Goal: Use online tool/utility: Utilize a website feature to perform a specific function

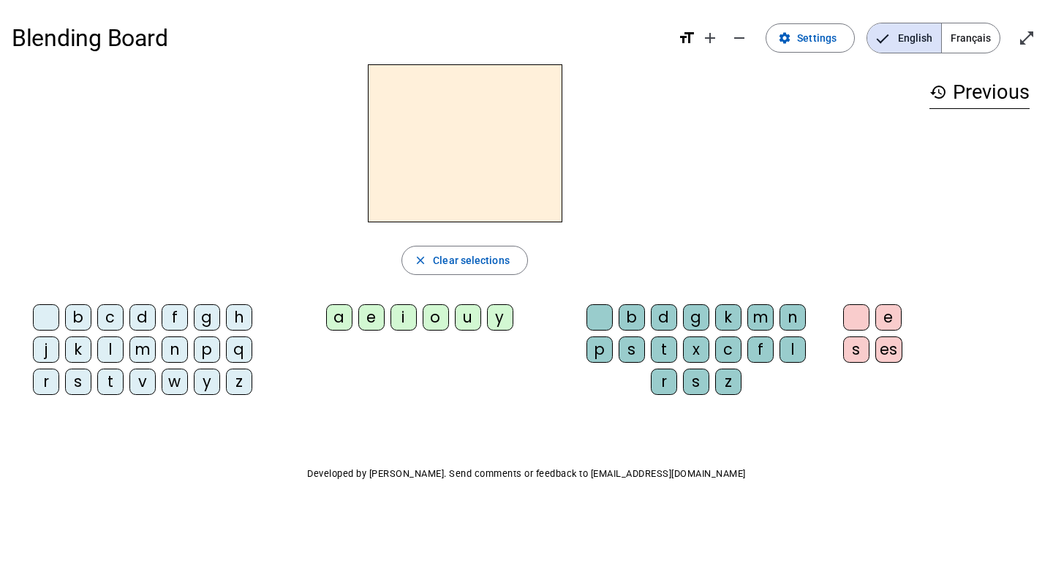
click at [75, 318] on div "b" at bounding box center [78, 317] width 26 height 26
click at [367, 319] on div "e" at bounding box center [371, 317] width 26 height 26
click at [735, 350] on div "c" at bounding box center [728, 349] width 26 height 26
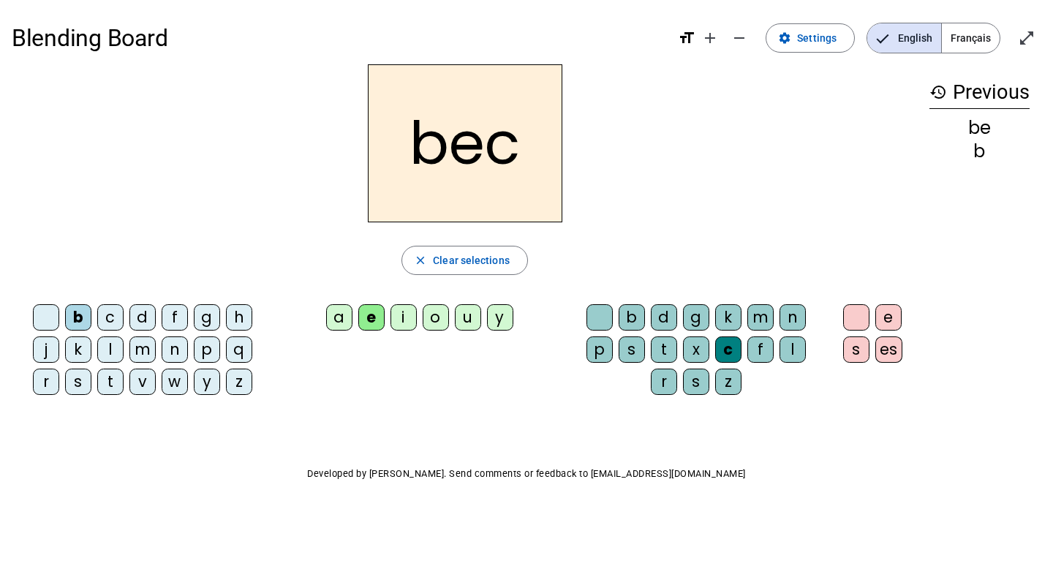
click at [142, 323] on div "d" at bounding box center [142, 317] width 26 height 26
click at [150, 324] on div "d" at bounding box center [142, 317] width 26 height 26
click at [153, 319] on div "d" at bounding box center [142, 317] width 26 height 26
drag, startPoint x: 159, startPoint y: 315, endPoint x: 121, endPoint y: 313, distance: 38.1
click at [121, 313] on div "b c d f g h j k l m n p q r s t v w y z" at bounding box center [146, 352] width 256 height 97
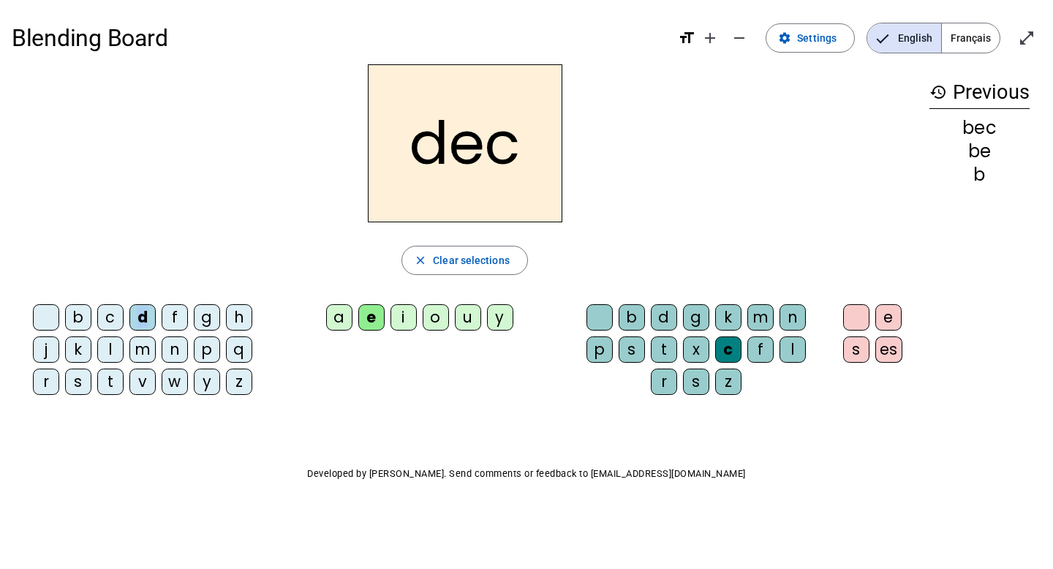
drag, startPoint x: 148, startPoint y: 323, endPoint x: 113, endPoint y: 309, distance: 38.0
click at [113, 309] on div "b c d f g h j k l m n p q r s t v w y z" at bounding box center [146, 352] width 256 height 97
click at [148, 323] on div "d" at bounding box center [142, 317] width 26 height 26
click at [148, 322] on div "d" at bounding box center [142, 317] width 26 height 26
click at [150, 325] on div "d" at bounding box center [142, 317] width 26 height 26
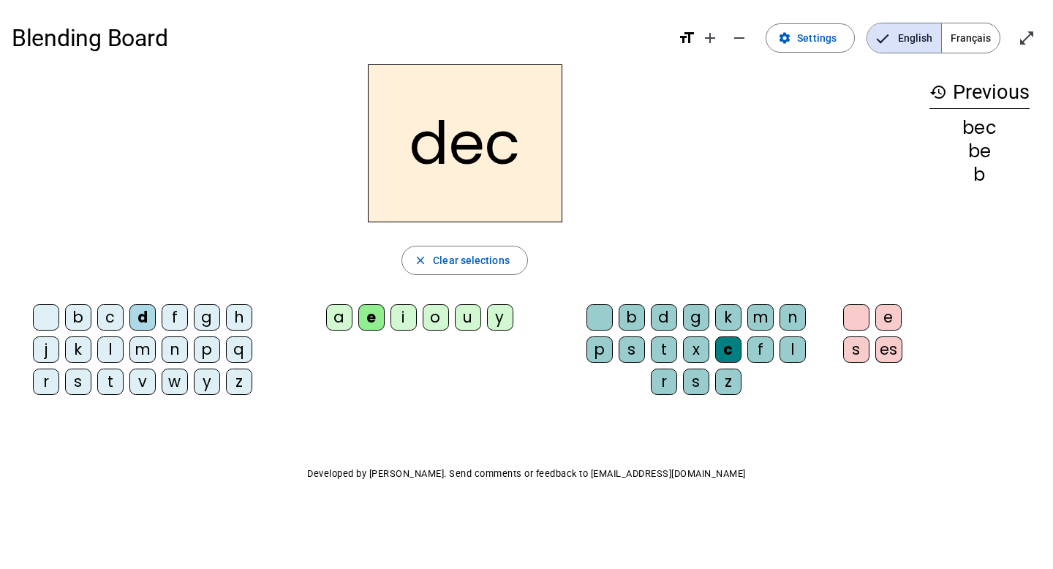
click at [149, 320] on div "d" at bounding box center [142, 317] width 26 height 26
drag, startPoint x: 146, startPoint y: 306, endPoint x: 140, endPoint y: 314, distance: 9.8
click at [140, 314] on div "d" at bounding box center [142, 317] width 26 height 26
click at [147, 311] on div "d" at bounding box center [142, 317] width 26 height 26
click at [143, 318] on div "d" at bounding box center [142, 317] width 26 height 26
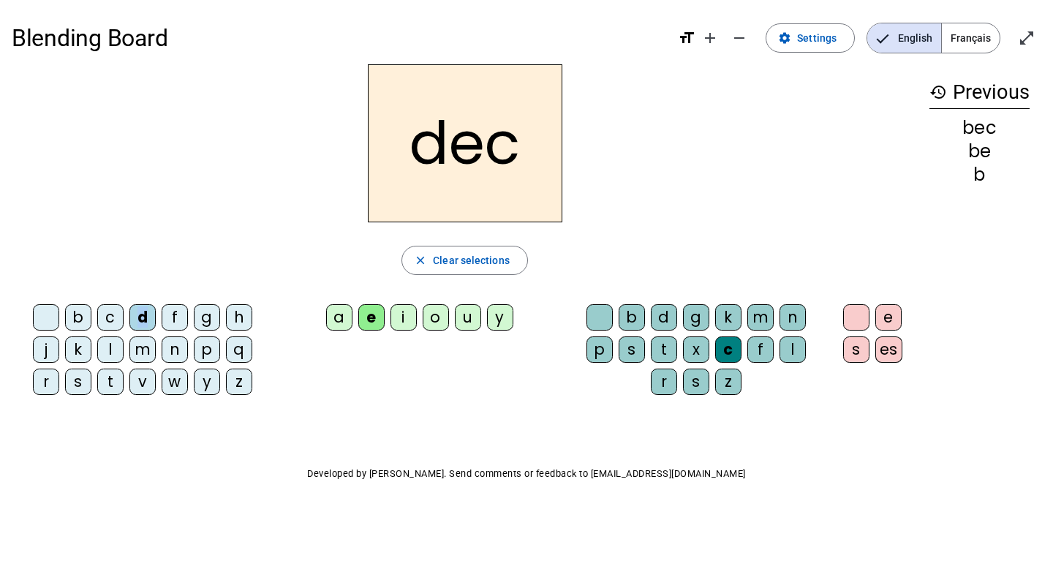
click at [143, 318] on div "d" at bounding box center [142, 317] width 26 height 26
drag, startPoint x: 109, startPoint y: 323, endPoint x: 113, endPoint y: 393, distance: 70.3
click at [113, 393] on div "b c d f g h j k l m n p q r s t v w y z" at bounding box center [146, 352] width 256 height 97
click at [125, 387] on letter-bubble "t" at bounding box center [113, 384] width 32 height 32
click at [82, 382] on div "s" at bounding box center [78, 381] width 26 height 26
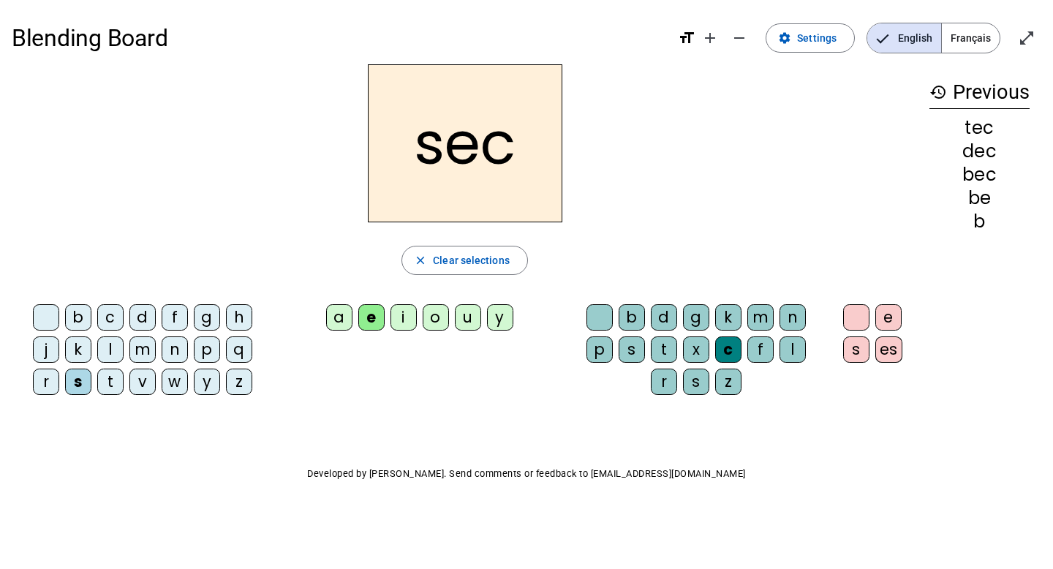
drag, startPoint x: 379, startPoint y: 359, endPoint x: 353, endPoint y: 320, distance: 46.8
click at [377, 359] on div "b c d f g h j k l m n p q r s t v w y z a e i o u y b d g k m n p s t x c f l r…" at bounding box center [465, 352] width 906 height 108
click at [352, 319] on letter-bubble "a" at bounding box center [342, 320] width 32 height 32
click at [588, 303] on div "b d g k m n p s t x c f l r s z" at bounding box center [699, 352] width 268 height 108
click at [584, 322] on div "b d g k m n p s t x c f l r s z" at bounding box center [699, 352] width 256 height 97
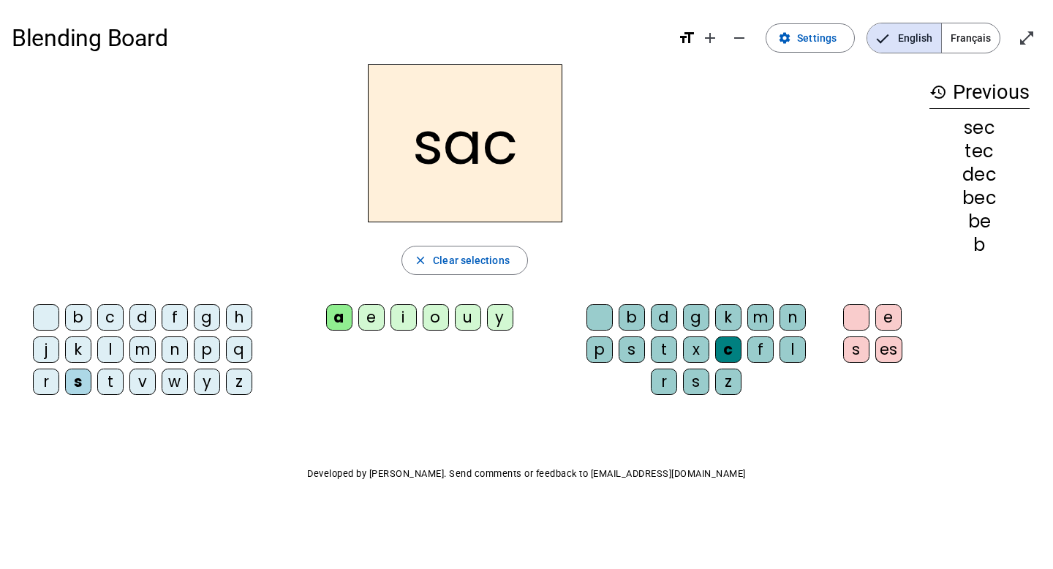
click at [589, 317] on div at bounding box center [599, 317] width 26 height 26
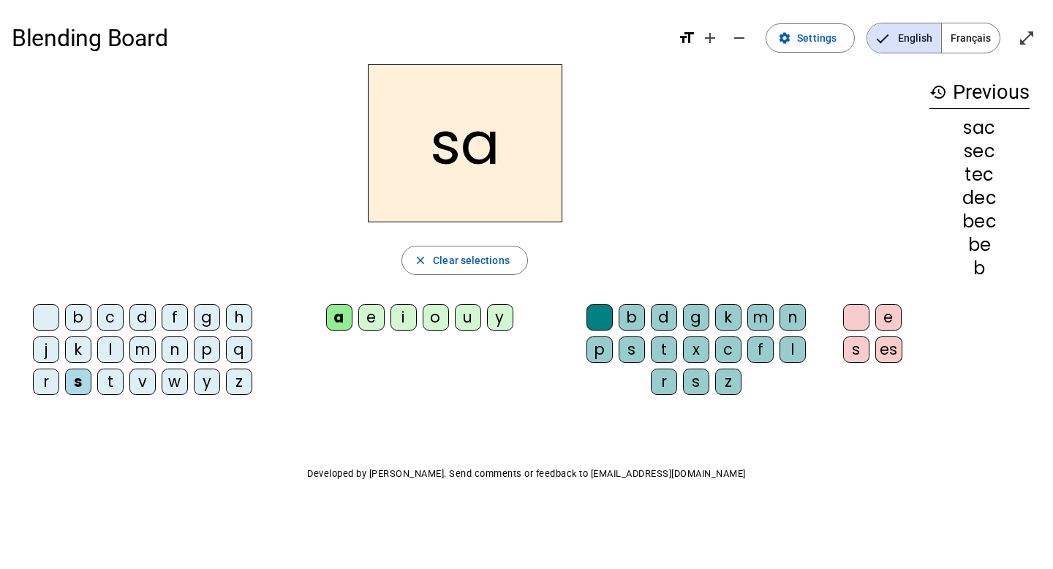
click at [174, 384] on div "w" at bounding box center [175, 381] width 26 height 26
click at [175, 393] on div "w" at bounding box center [175, 381] width 26 height 26
click at [183, 385] on div "w" at bounding box center [175, 381] width 26 height 26
click at [180, 382] on div "w" at bounding box center [175, 381] width 26 height 26
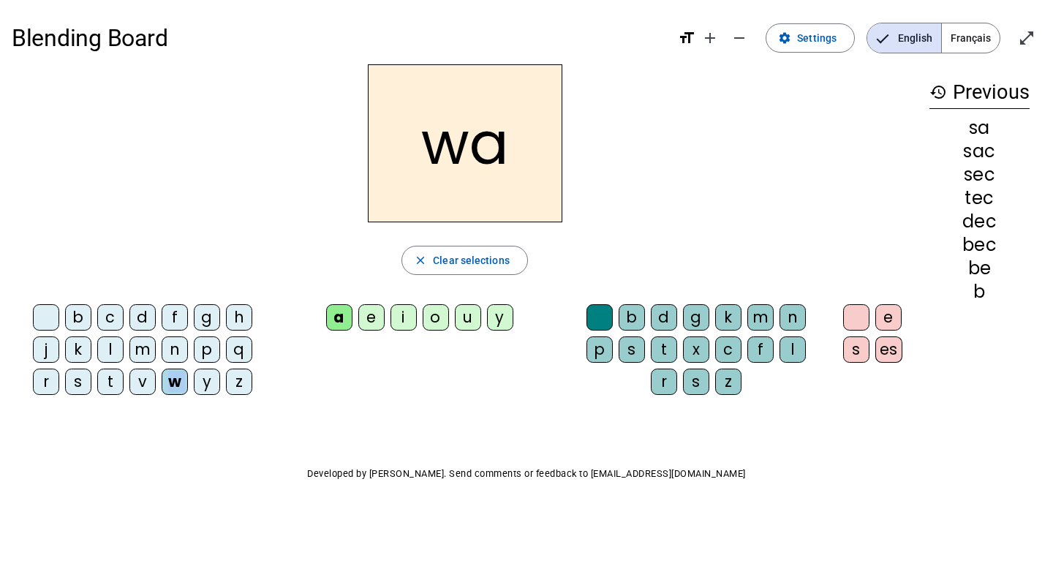
click at [176, 388] on div "w" at bounding box center [175, 381] width 26 height 26
click at [185, 380] on div "w" at bounding box center [175, 381] width 26 height 26
click at [183, 382] on div "w" at bounding box center [175, 381] width 26 height 26
drag, startPoint x: 180, startPoint y: 385, endPoint x: 155, endPoint y: 382, distance: 25.0
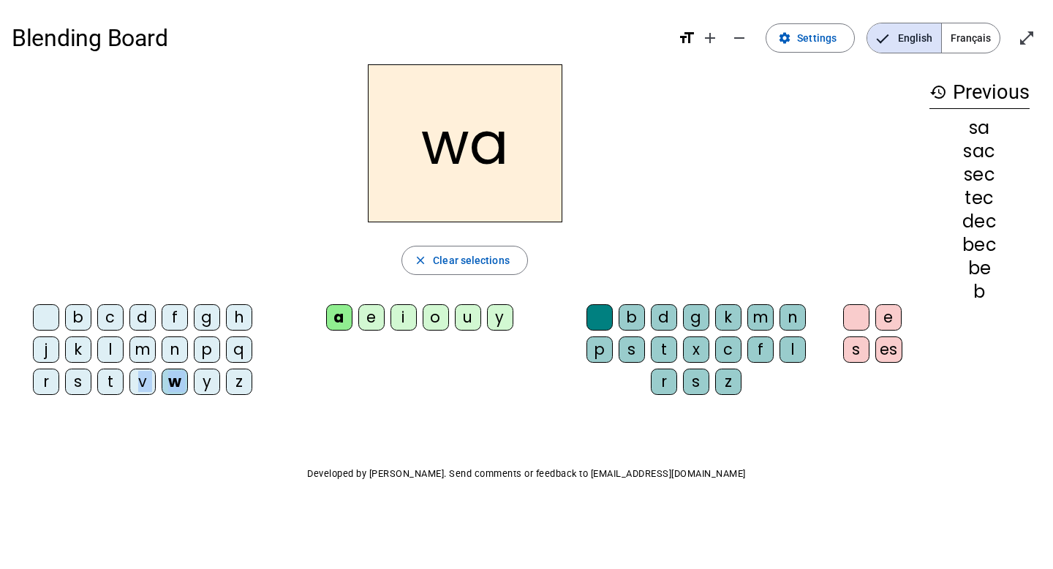
click at [155, 382] on div "b c d f g h j k l m n p q r s t v w y z" at bounding box center [146, 352] width 256 height 97
click at [186, 385] on div "w" at bounding box center [175, 381] width 26 height 26
click at [183, 382] on div "w" at bounding box center [175, 381] width 26 height 26
click at [183, 375] on div "w" at bounding box center [175, 381] width 26 height 26
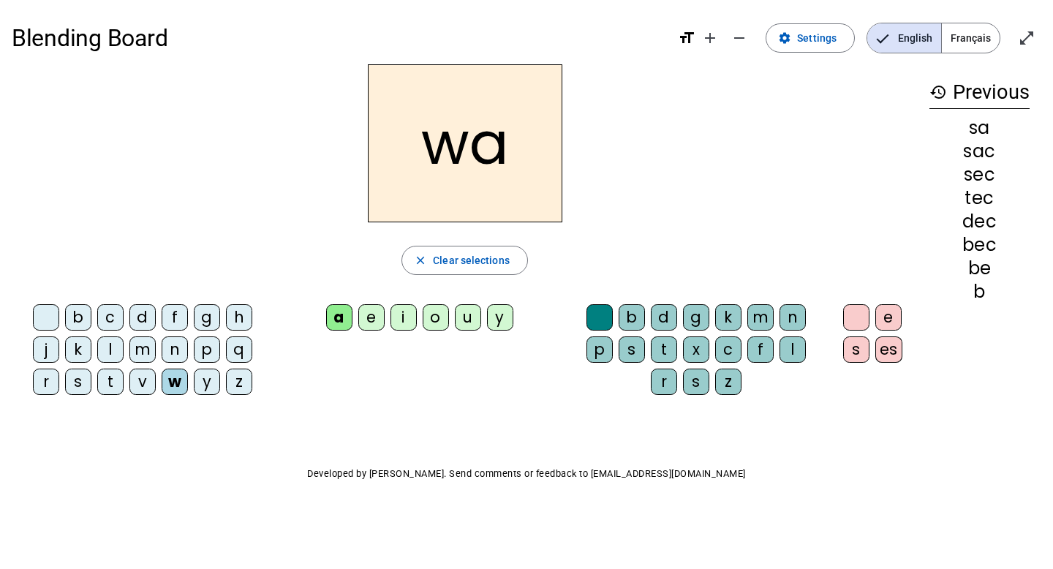
click at [183, 382] on div "w" at bounding box center [175, 381] width 26 height 26
click at [192, 380] on letter-bubble "w" at bounding box center [178, 384] width 32 height 32
click at [189, 386] on letter-bubble "w" at bounding box center [178, 384] width 32 height 32
click at [184, 387] on div "w" at bounding box center [175, 381] width 26 height 26
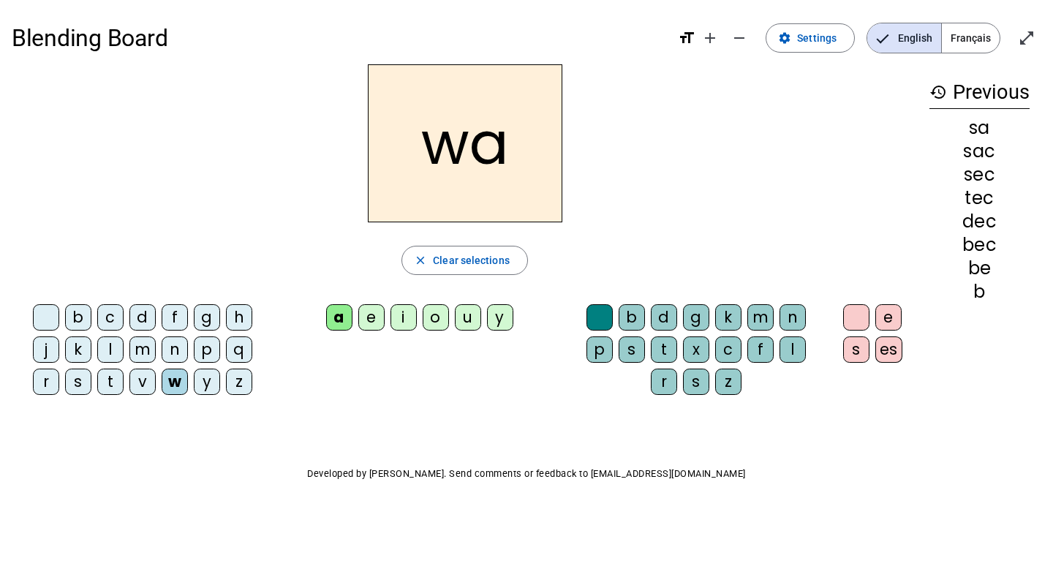
click at [184, 387] on div "w" at bounding box center [175, 381] width 26 height 26
click at [142, 379] on div "v" at bounding box center [142, 381] width 26 height 26
click at [763, 349] on div "f" at bounding box center [760, 349] width 26 height 26
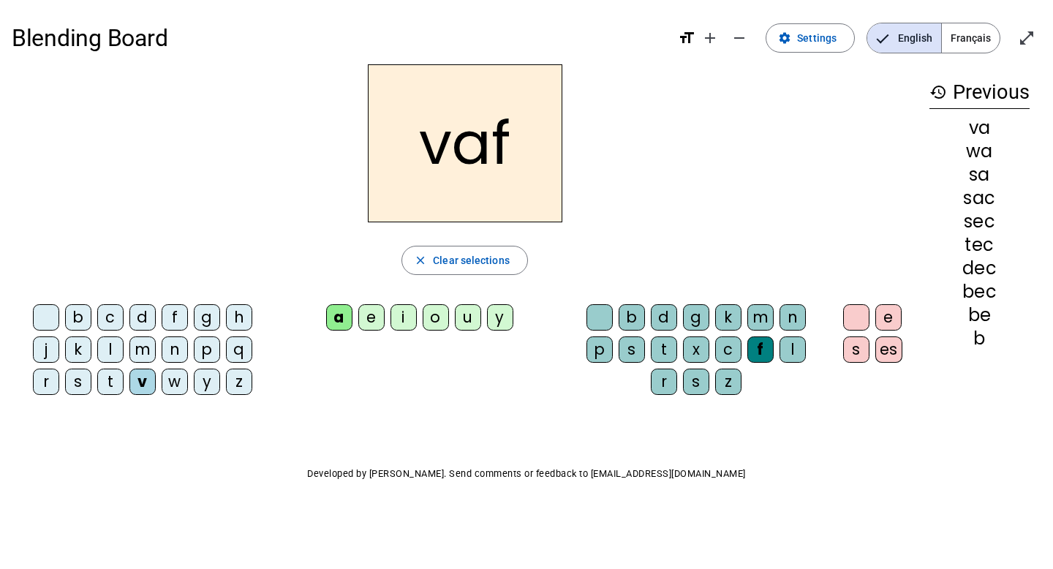
click at [766, 351] on div "f" at bounding box center [760, 349] width 26 height 26
click at [766, 358] on div "f" at bounding box center [760, 349] width 26 height 26
click at [765, 355] on div "f" at bounding box center [760, 349] width 26 height 26
drag, startPoint x: 741, startPoint y: 349, endPoint x: 779, endPoint y: 356, distance: 38.6
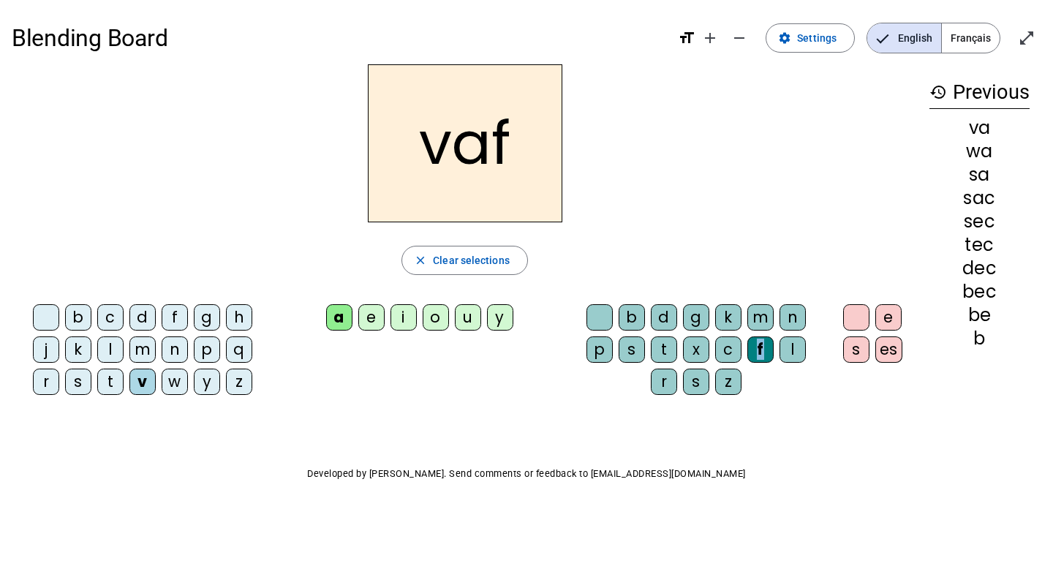
click at [779, 356] on div "b d g k m n p s t x c f l r s z" at bounding box center [699, 352] width 256 height 97
drag, startPoint x: 756, startPoint y: 370, endPoint x: 794, endPoint y: 347, distance: 44.3
click at [794, 347] on div "b d g k m n p s t x c f l r s z" at bounding box center [699, 352] width 256 height 97
click at [766, 355] on div "f" at bounding box center [760, 349] width 26 height 26
click at [770, 357] on div "f" at bounding box center [760, 349] width 26 height 26
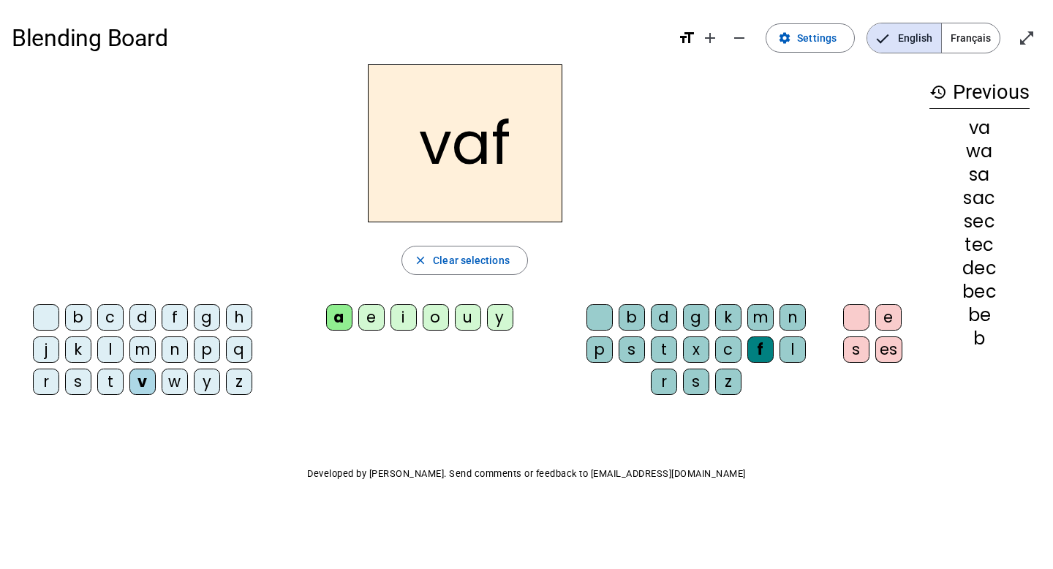
click at [767, 354] on div "f" at bounding box center [760, 349] width 26 height 26
click at [775, 360] on letter-bubble "f" at bounding box center [763, 352] width 32 height 32
drag, startPoint x: 756, startPoint y: 339, endPoint x: 767, endPoint y: 341, distance: 11.3
click at [767, 341] on div "f" at bounding box center [760, 349] width 26 height 26
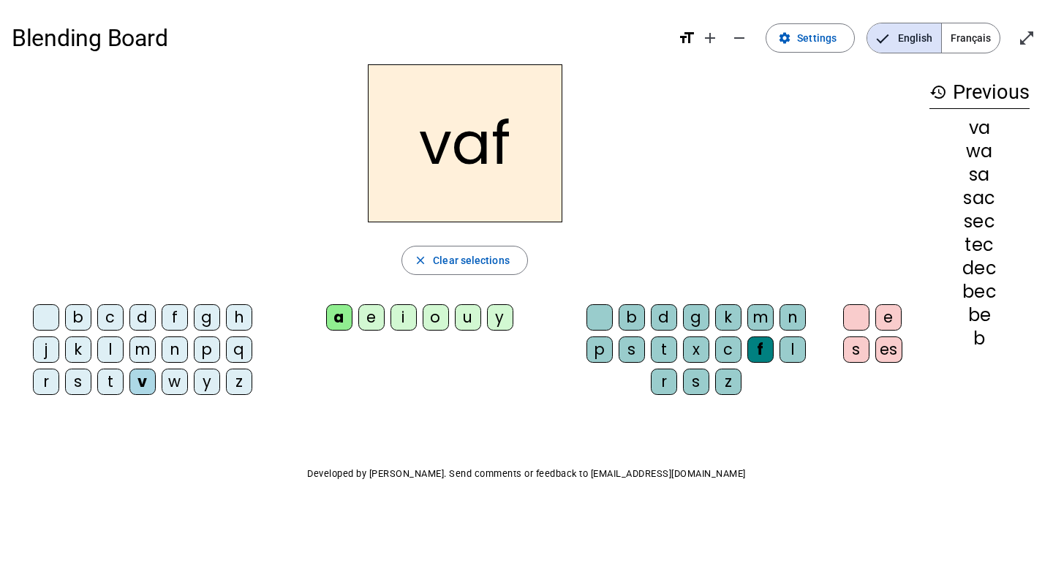
click at [767, 341] on div "f" at bounding box center [760, 349] width 26 height 26
click at [772, 354] on div "f" at bounding box center [760, 349] width 26 height 26
click at [777, 347] on letter-bubble "f" at bounding box center [763, 352] width 32 height 32
click at [795, 348] on div "l" at bounding box center [792, 349] width 26 height 26
click at [744, 326] on letter-bubble "k" at bounding box center [731, 320] width 32 height 32
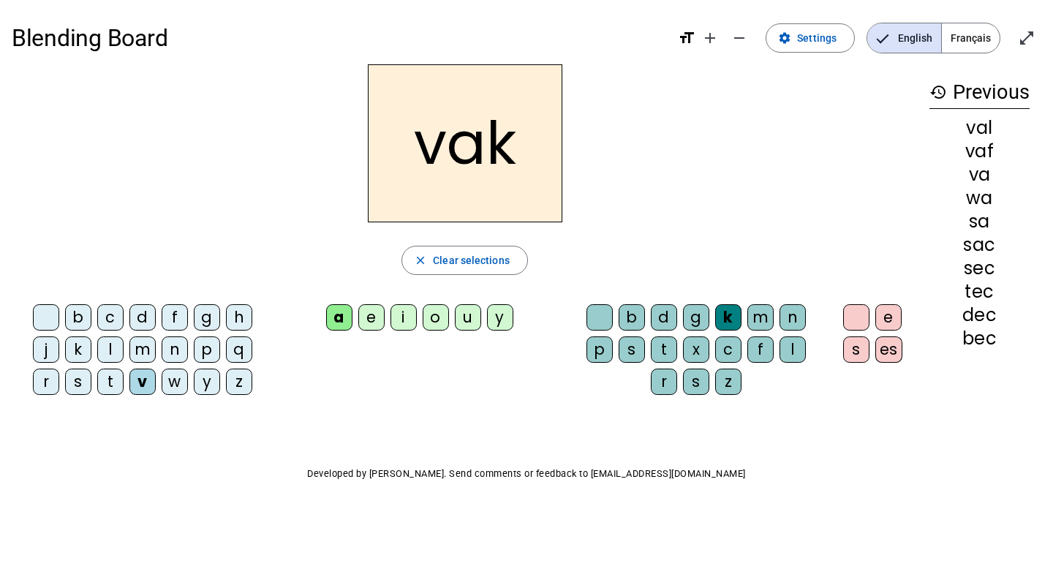
click at [738, 323] on div "k" at bounding box center [728, 317] width 26 height 26
click at [734, 318] on div "k" at bounding box center [728, 317] width 26 height 26
click at [736, 317] on div "k" at bounding box center [728, 317] width 26 height 26
click at [737, 319] on div "k" at bounding box center [728, 317] width 26 height 26
click at [744, 317] on letter-bubble "k" at bounding box center [731, 320] width 32 height 32
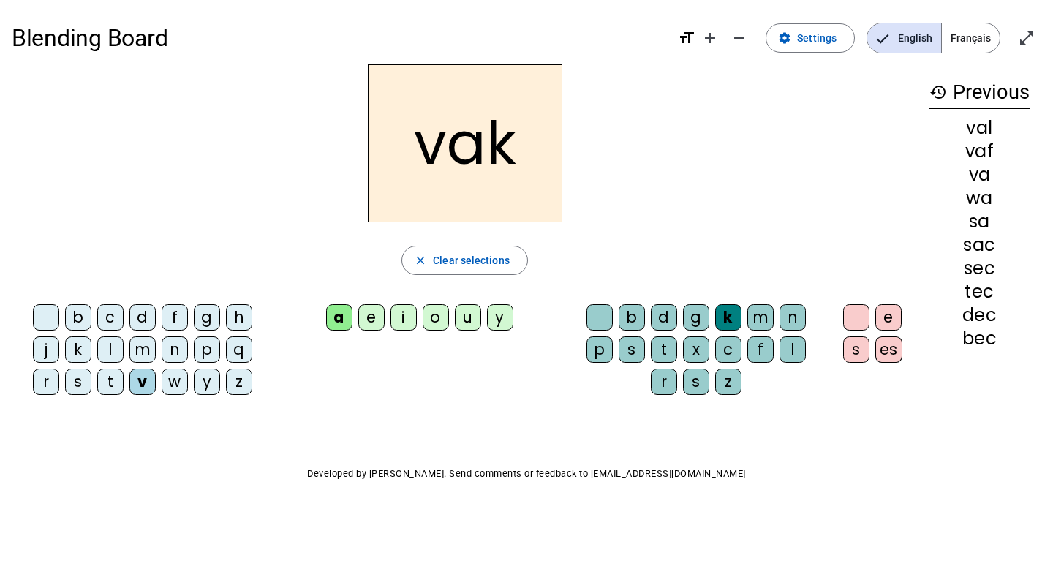
click at [739, 322] on div "k" at bounding box center [728, 317] width 26 height 26
click at [790, 347] on div "l" at bounding box center [792, 349] width 26 height 26
click at [741, 322] on letter-bubble "k" at bounding box center [731, 320] width 32 height 32
click at [795, 352] on div "l" at bounding box center [792, 349] width 26 height 26
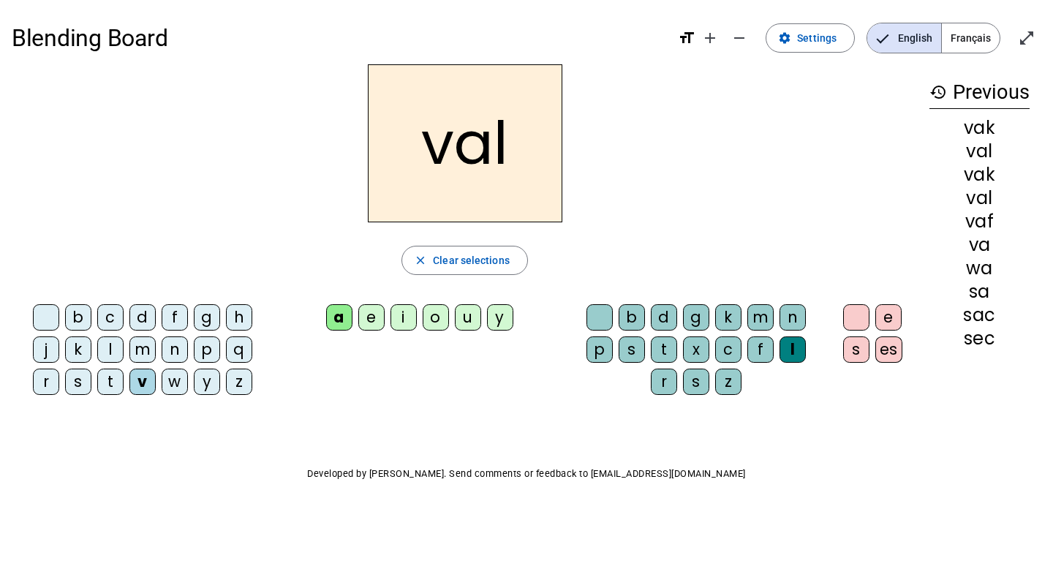
click at [184, 357] on div "n" at bounding box center [175, 349] width 26 height 26
click at [182, 358] on div "n" at bounding box center [175, 349] width 26 height 26
click at [183, 358] on div "n" at bounding box center [175, 349] width 26 height 26
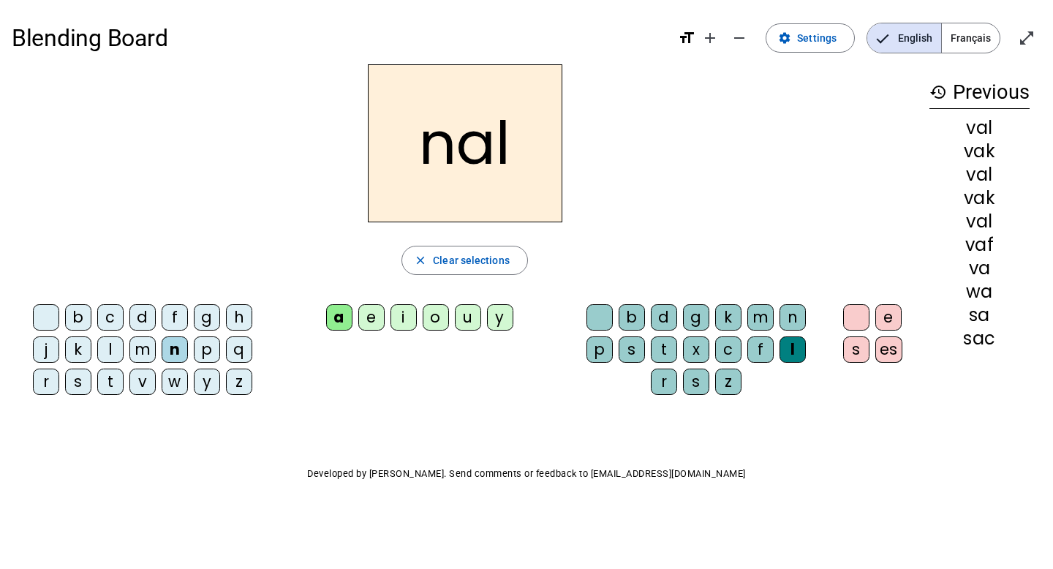
click at [180, 352] on div "n" at bounding box center [175, 349] width 26 height 26
click at [183, 347] on div "n" at bounding box center [175, 349] width 26 height 26
click at [142, 346] on div "m" at bounding box center [142, 349] width 26 height 26
click at [153, 350] on div "m" at bounding box center [142, 349] width 26 height 26
